Goal: Task Accomplishment & Management: Manage account settings

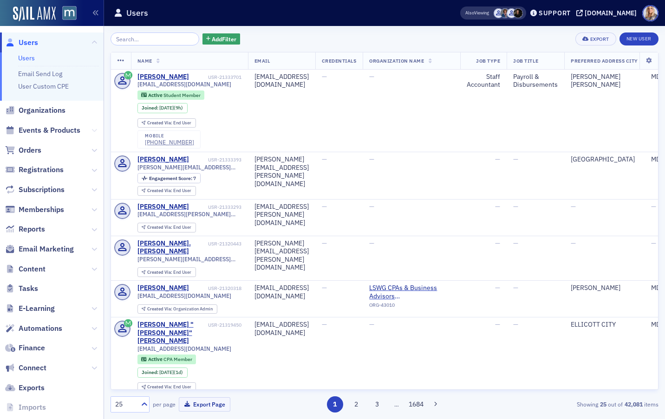
click at [95, 130] on icon at bounding box center [94, 131] width 6 height 6
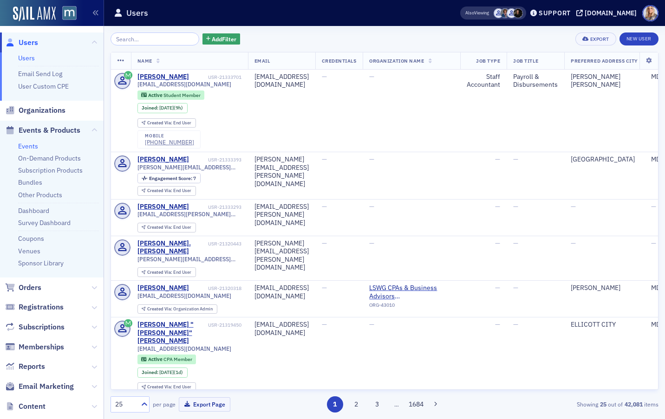
click at [35, 146] on link "Events" at bounding box center [28, 146] width 20 height 8
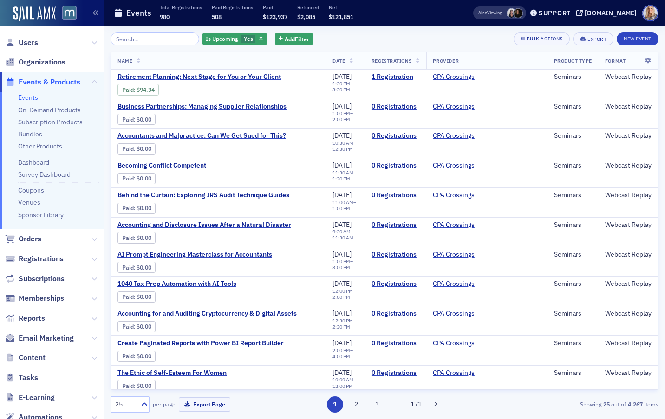
click at [135, 42] on input "search" at bounding box center [155, 39] width 89 height 13
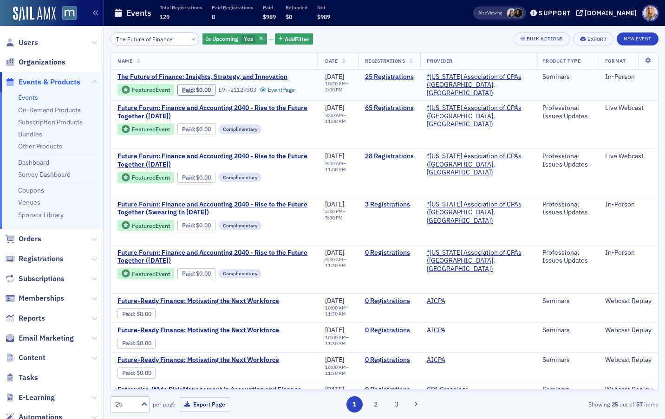
type input "The Future of Finance"
click at [411, 78] on link "25 Registrations" at bounding box center [389, 77] width 49 height 8
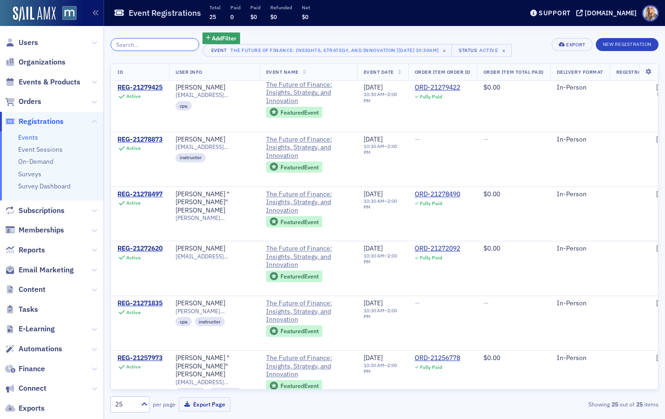
scroll to position [1076, 0]
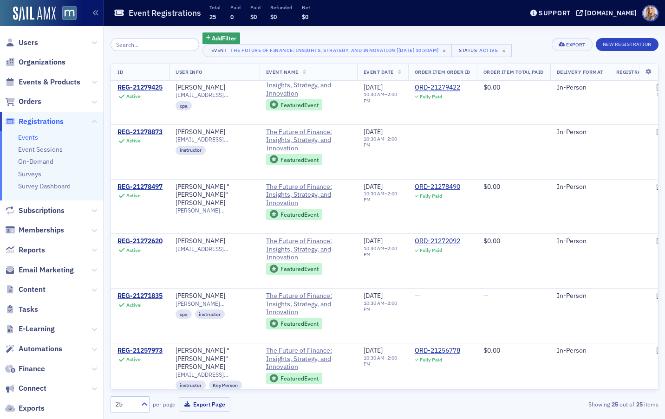
click at [145, 402] on icon at bounding box center [144, 404] width 9 height 9
click at [130, 345] on div "100" at bounding box center [130, 348] width 27 height 10
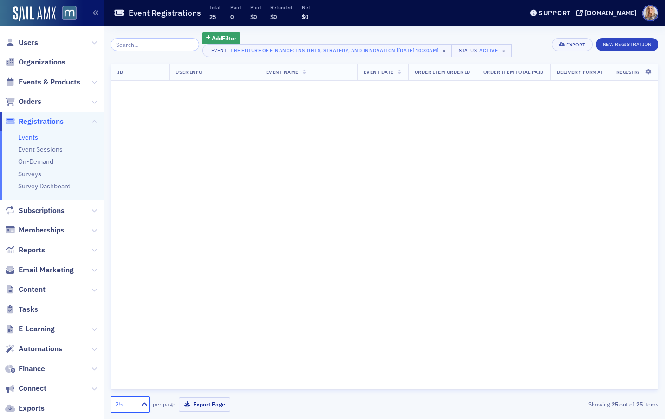
scroll to position [0, 0]
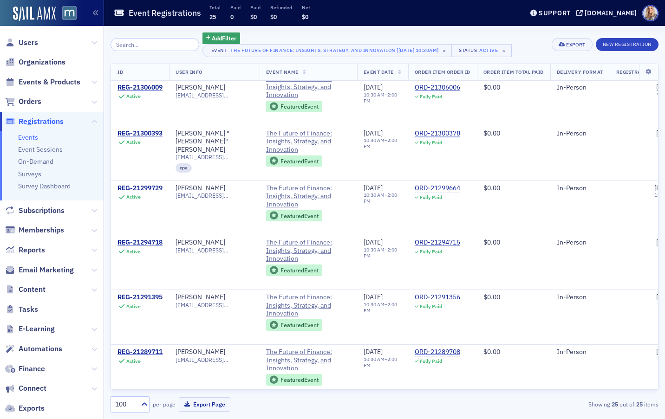
scroll to position [76, 0]
